Goal: Book appointment/travel/reservation

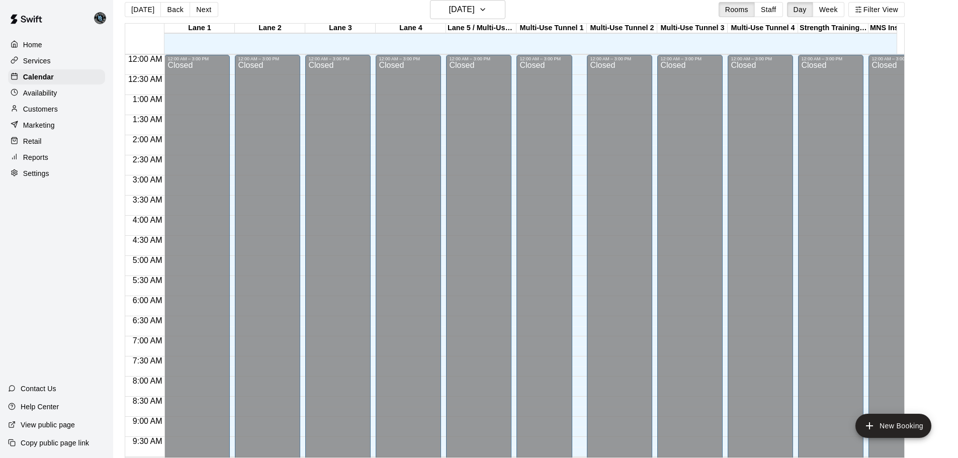
scroll to position [517, 0]
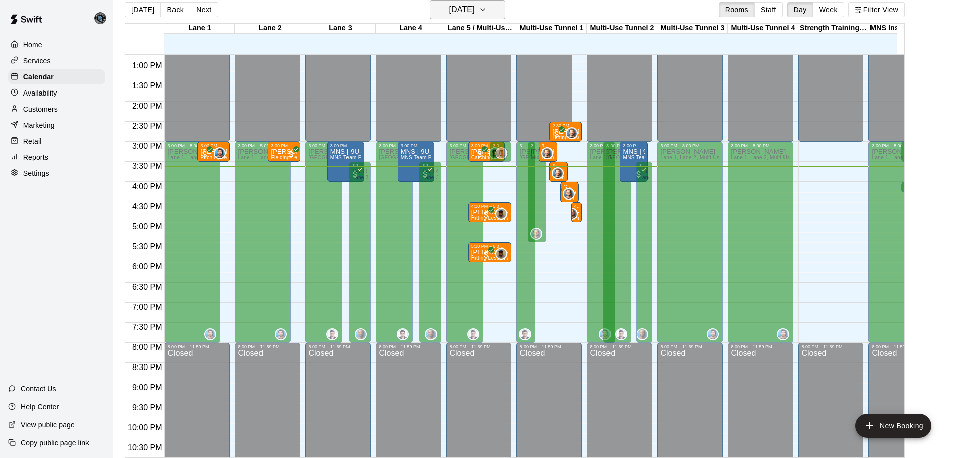
click at [475, 5] on h6 "[DATE]" at bounding box center [462, 10] width 26 height 14
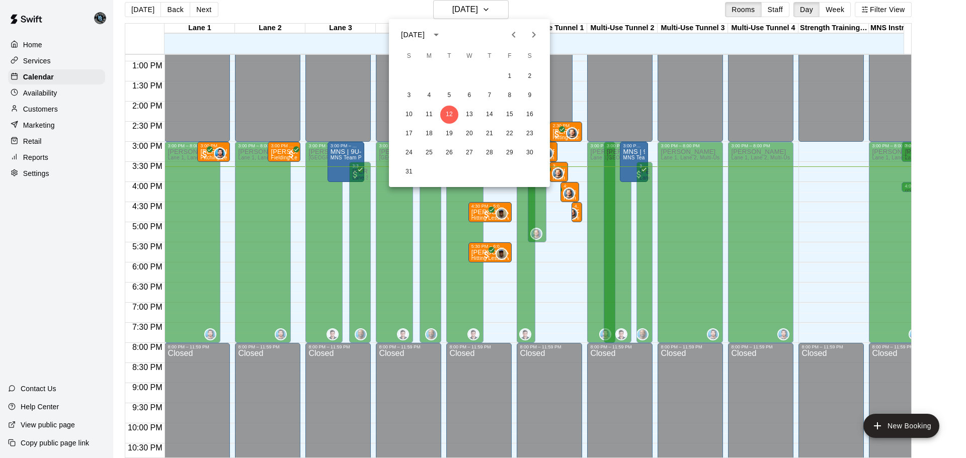
click at [535, 38] on icon "Next month" at bounding box center [534, 35] width 12 height 12
click at [535, 32] on icon "Next month" at bounding box center [534, 35] width 12 height 12
click at [535, 34] on icon "Next month" at bounding box center [534, 35] width 4 height 6
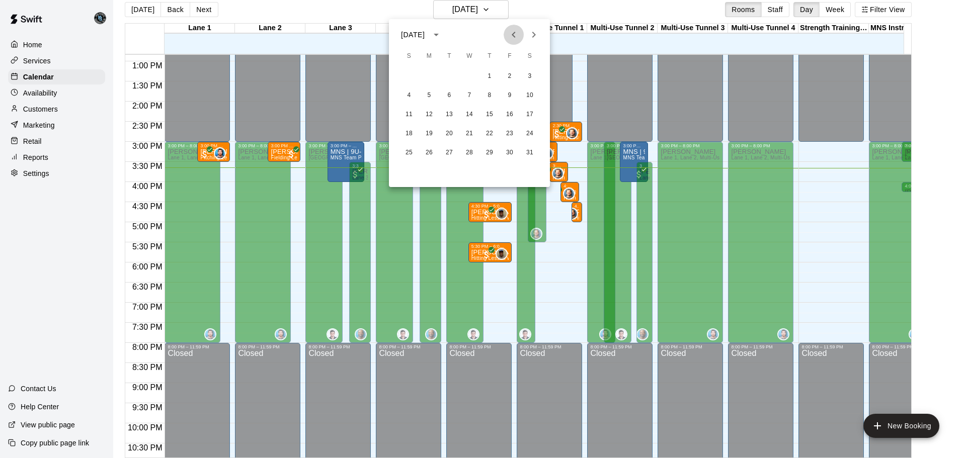
click at [514, 35] on icon "Previous month" at bounding box center [514, 35] width 12 height 12
click at [533, 34] on icon "Next month" at bounding box center [534, 35] width 12 height 12
click at [534, 35] on icon "Next month" at bounding box center [534, 35] width 4 height 6
click at [532, 39] on icon "Next month" at bounding box center [534, 35] width 12 height 12
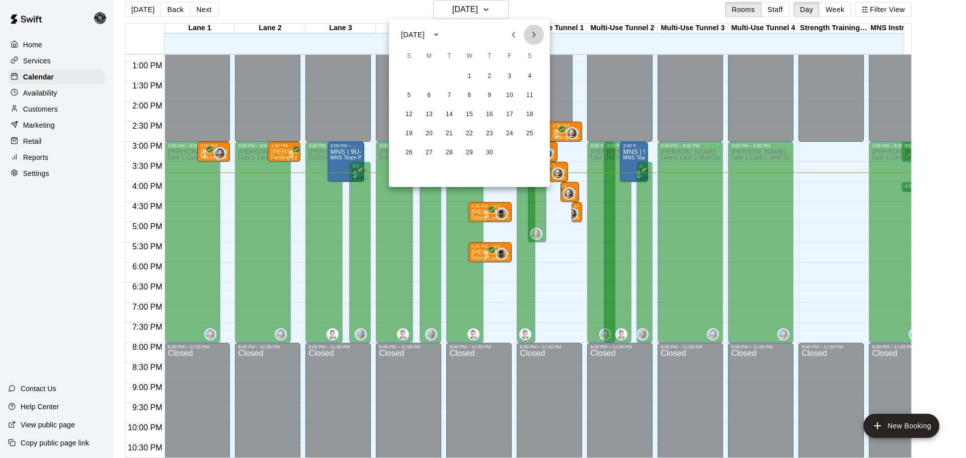
click at [532, 39] on icon "Next month" at bounding box center [534, 35] width 12 height 12
click at [489, 154] on button "30" at bounding box center [489, 153] width 18 height 18
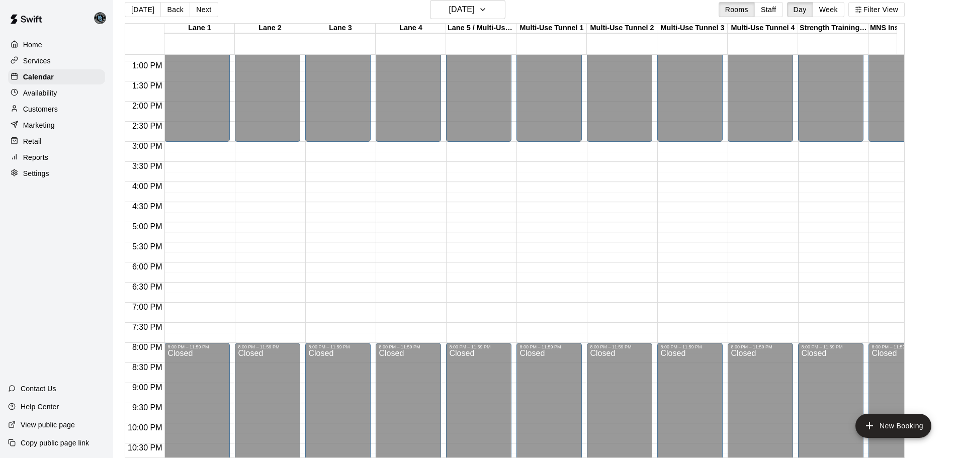
drag, startPoint x: 139, startPoint y: 4, endPoint x: 924, endPoint y: 256, distance: 824.4
click at [140, 4] on button "[DATE]" at bounding box center [143, 9] width 36 height 15
